Goal: Task Accomplishment & Management: Complete application form

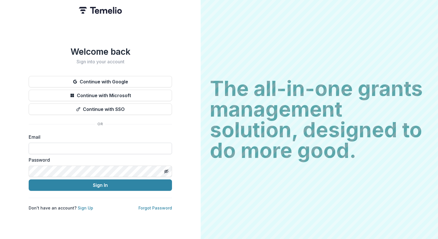
click at [98, 146] on input at bounding box center [100, 148] width 143 height 11
type input "**********"
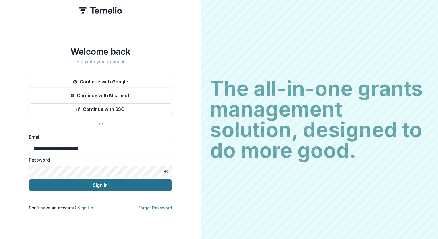
click at [59, 184] on button "Sign In" at bounding box center [100, 185] width 143 height 11
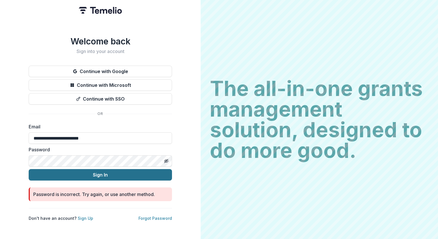
click at [29, 169] on button "Sign In" at bounding box center [100, 174] width 143 height 11
